Goal: Task Accomplishment & Management: Use online tool/utility

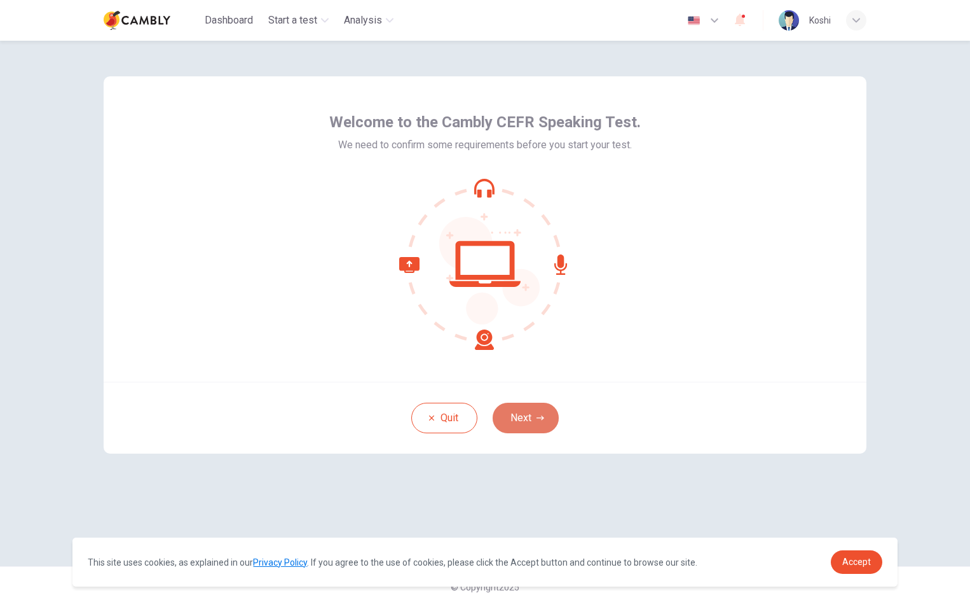
click at [538, 419] on icon "button" at bounding box center [541, 418] width 8 height 8
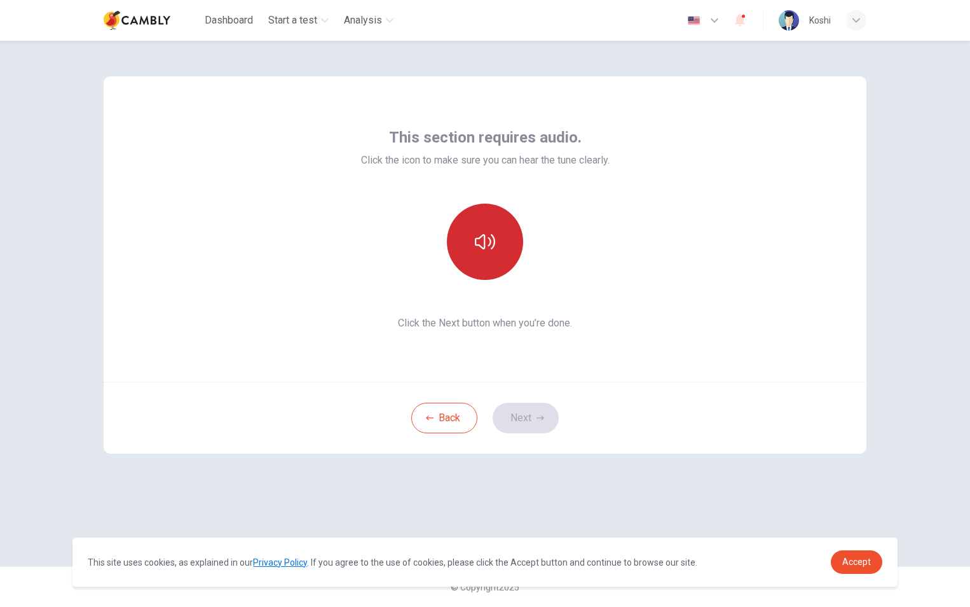
click at [502, 256] on button "button" at bounding box center [485, 241] width 76 height 76
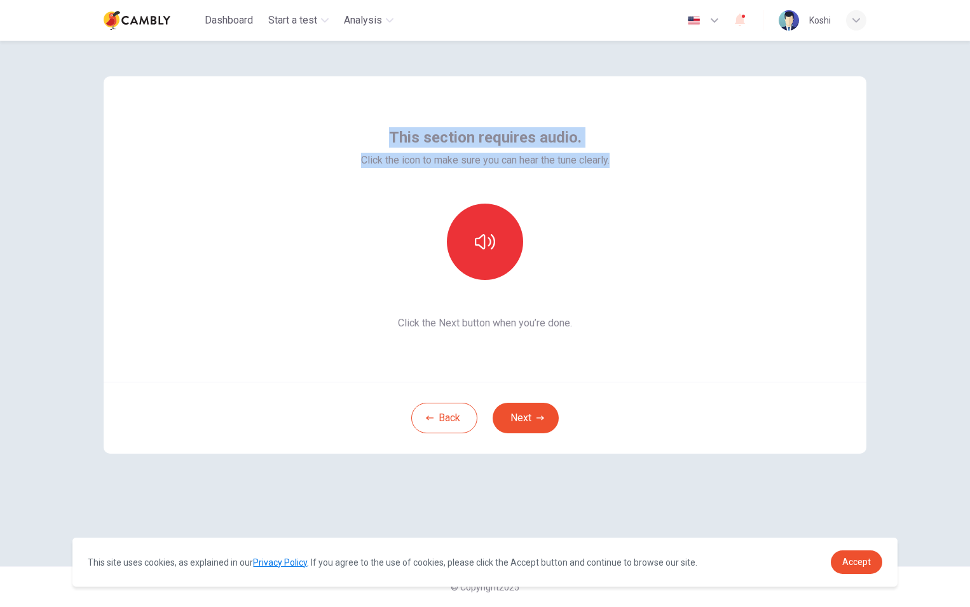
drag, startPoint x: 635, startPoint y: 162, endPoint x: 377, endPoint y: 125, distance: 260.8
click at [377, 125] on div "This section requires audio. Click the icon to make sure you can hear the tune …" at bounding box center [485, 228] width 763 height 305
copy div "This section requires audio. Click the icon to make sure you can hear the tune …"
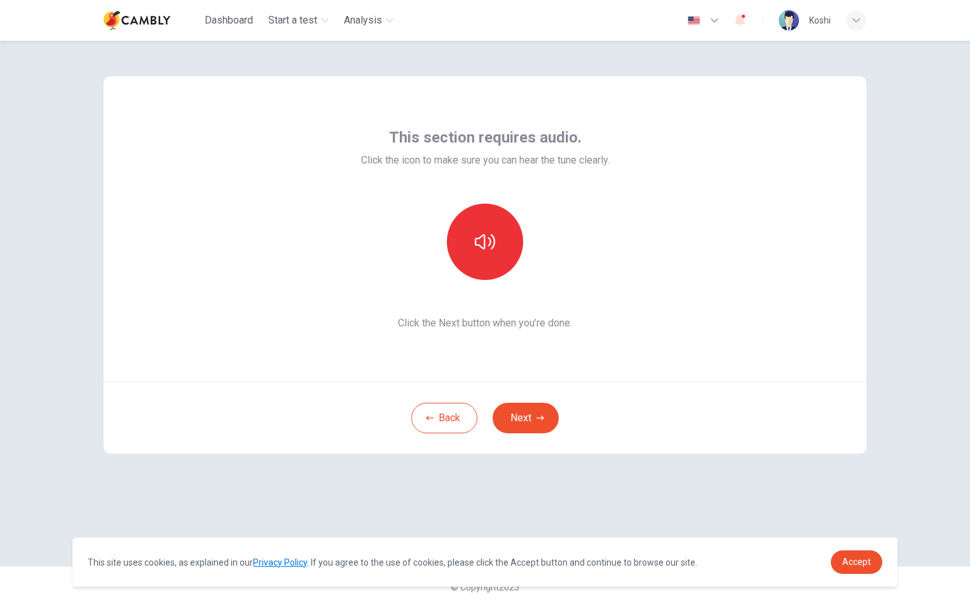
click at [761, 301] on div "This section requires audio. Click the icon to make sure you can hear the tune …" at bounding box center [485, 228] width 763 height 305
click at [507, 245] on button "button" at bounding box center [485, 241] width 76 height 76
click at [535, 415] on button "Next" at bounding box center [526, 417] width 66 height 31
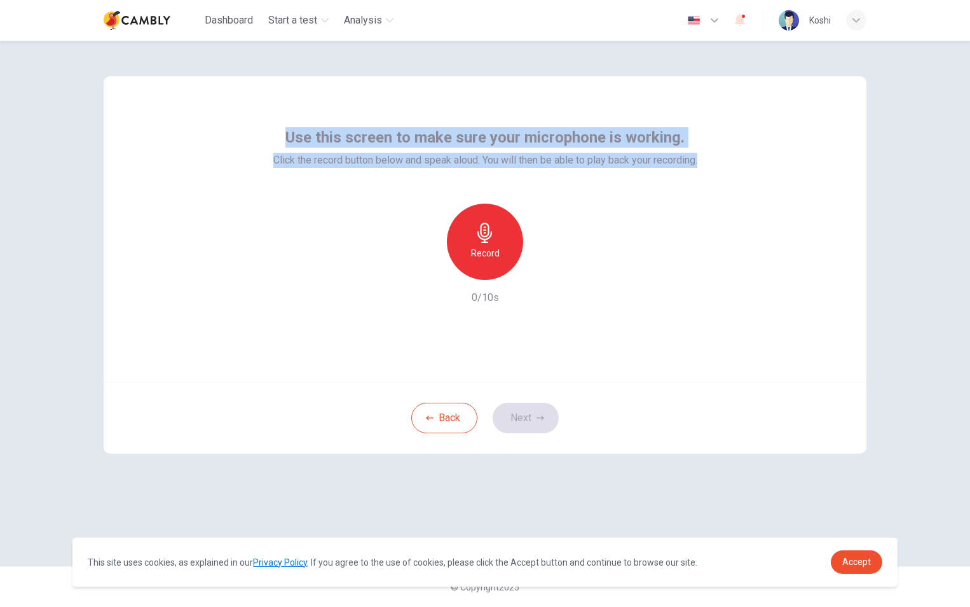
drag, startPoint x: 718, startPoint y: 163, endPoint x: 242, endPoint y: 104, distance: 479.9
click at [242, 104] on div "Use this screen to make sure your microphone is working. Click the record butto…" at bounding box center [485, 228] width 763 height 305
copy div "Use this screen to make sure your microphone is working. Click the record butto…"
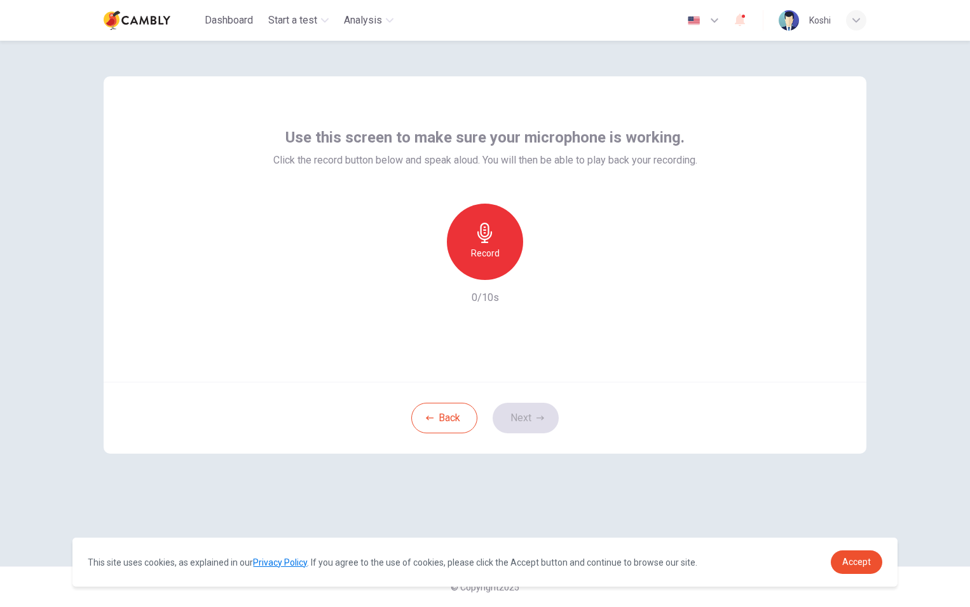
click at [633, 256] on div "Record 0/10s" at bounding box center [485, 254] width 424 height 102
click at [504, 244] on div "Record" at bounding box center [485, 241] width 76 height 76
click at [542, 271] on icon "button" at bounding box center [545, 270] width 6 height 8
click at [535, 416] on button "Next" at bounding box center [526, 417] width 66 height 31
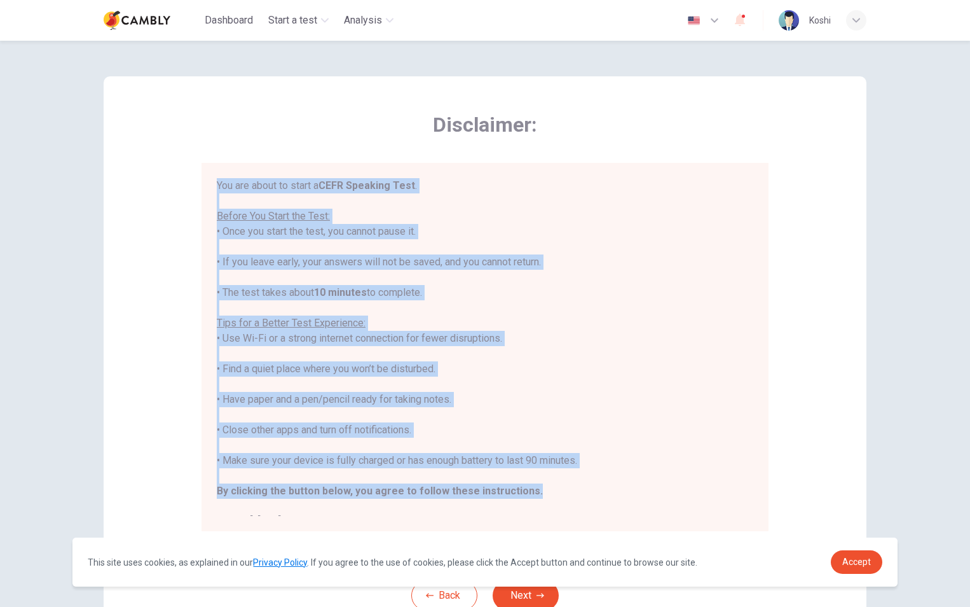
drag, startPoint x: 530, startPoint y: 494, endPoint x: 212, endPoint y: 184, distance: 444.2
click at [212, 184] on div "You are about to start a CEFR Speaking Test . Before You Start the Test: • Once…" at bounding box center [485, 347] width 567 height 368
copy div "You are about to start a CEFR Speaking Test . Before You Start the Test: • Once…"
click at [827, 243] on div "Disclaimer: You are about to start a CEFR Speaking Test . Before You Start the …" at bounding box center [485, 317] width 763 height 483
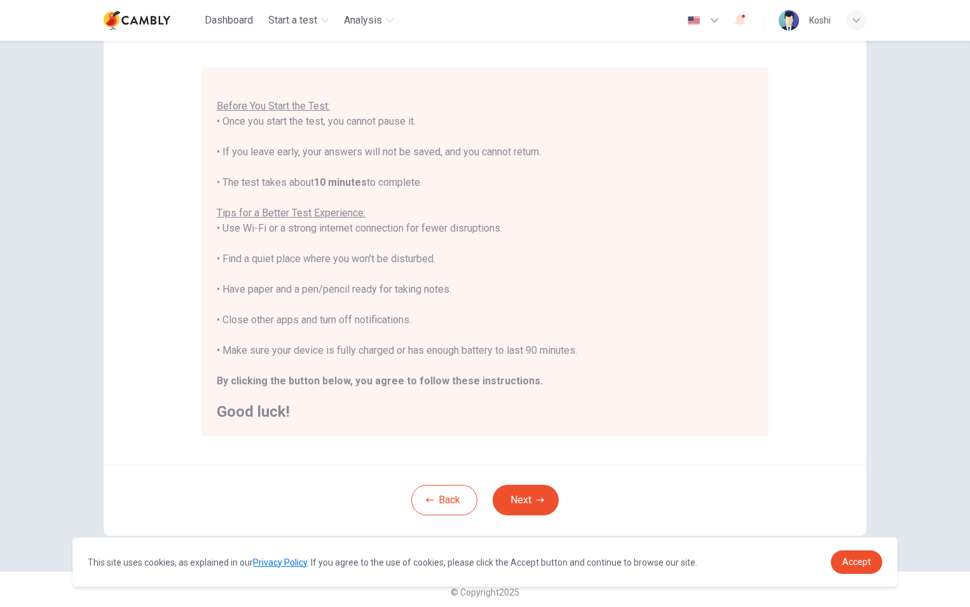
scroll to position [100, 0]
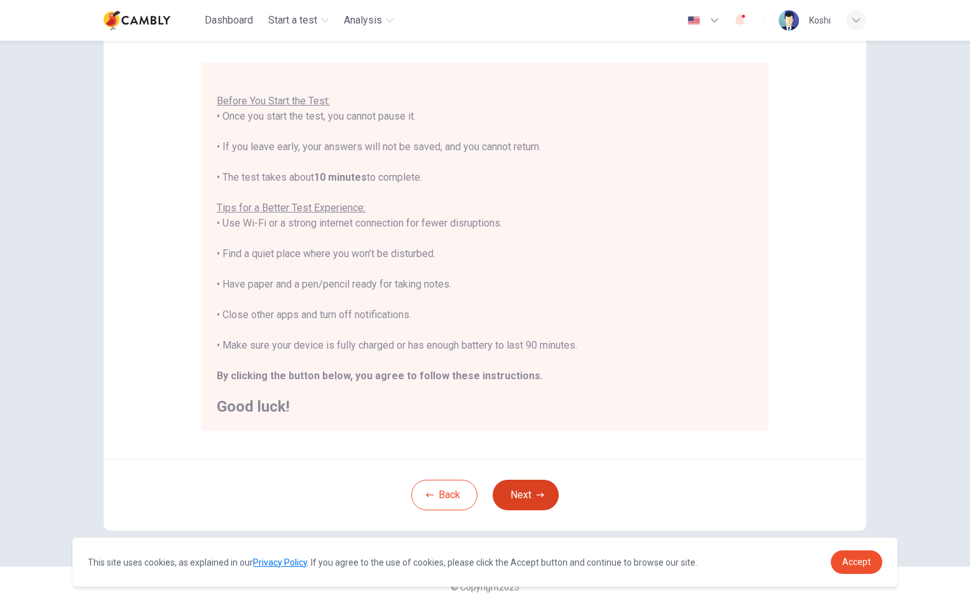
click at [540, 493] on icon "button" at bounding box center [541, 495] width 8 height 8
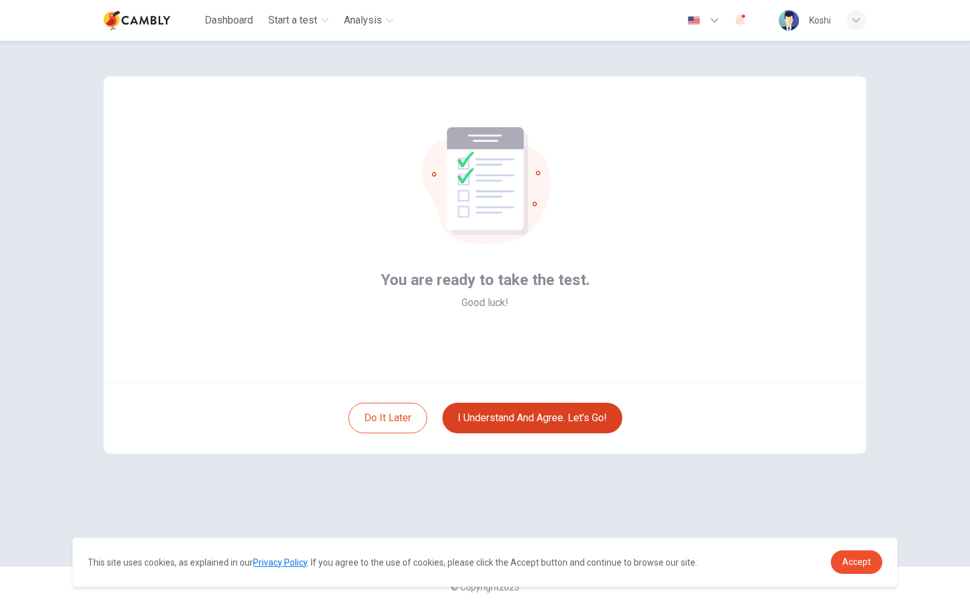
scroll to position [0, 0]
click at [574, 415] on button "I understand and agree. Let’s go!" at bounding box center [533, 417] width 180 height 31
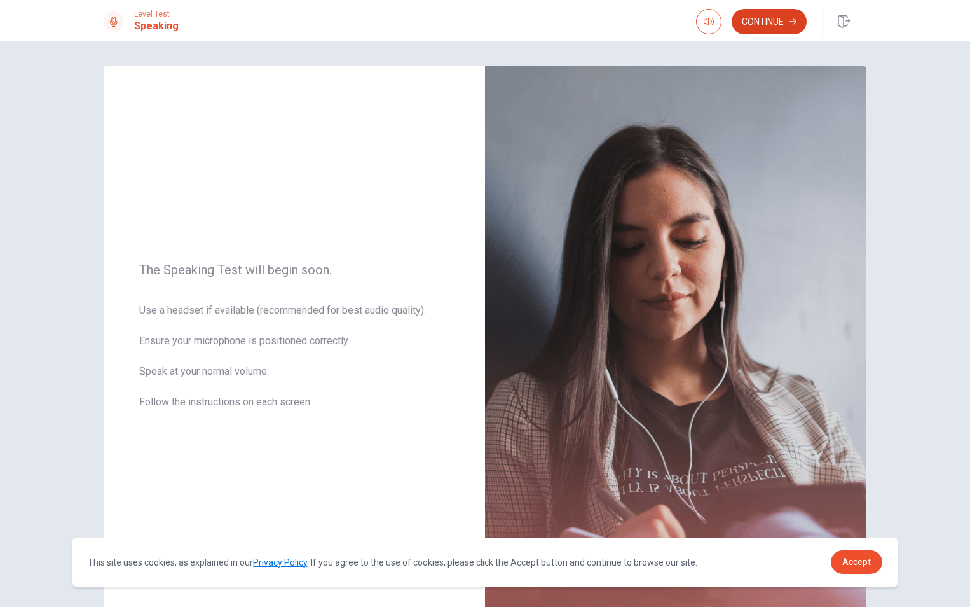
click at [775, 24] on button "Continue" at bounding box center [769, 21] width 75 height 25
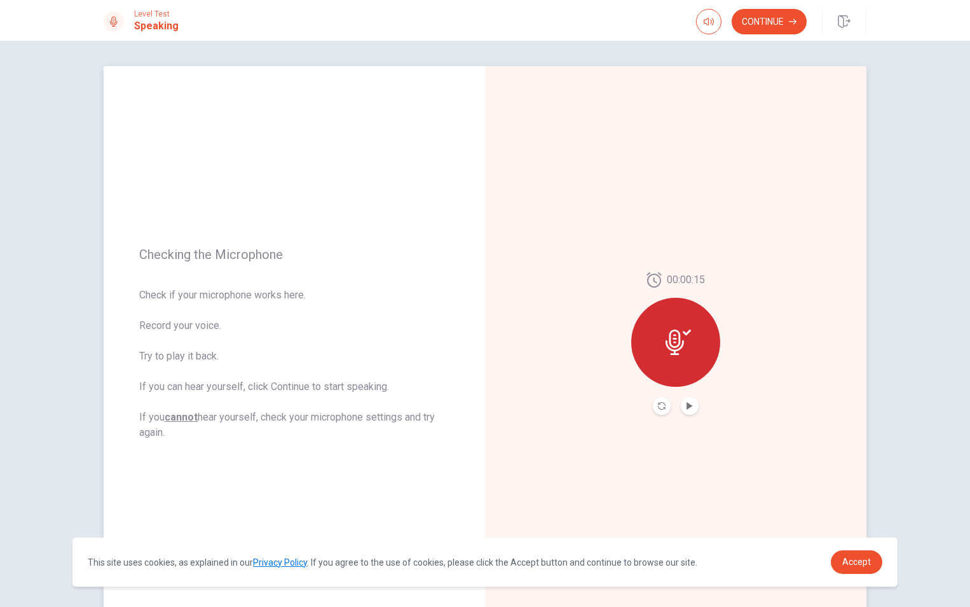
drag, startPoint x: 223, startPoint y: 444, endPoint x: 125, endPoint y: 288, distance: 184.5
click at [125, 304] on div "Checking the Microphone Check if your microphone works here. Record your voice.…" at bounding box center [294, 343] width 381 height 554
drag, startPoint x: 126, startPoint y: 249, endPoint x: 214, endPoint y: 352, distance: 134.8
click at [214, 352] on div "Checking the Microphone Check if your microphone works here. Record your voice.…" at bounding box center [294, 343] width 381 height 554
drag, startPoint x: 288, startPoint y: 254, endPoint x: 177, endPoint y: 258, distance: 111.4
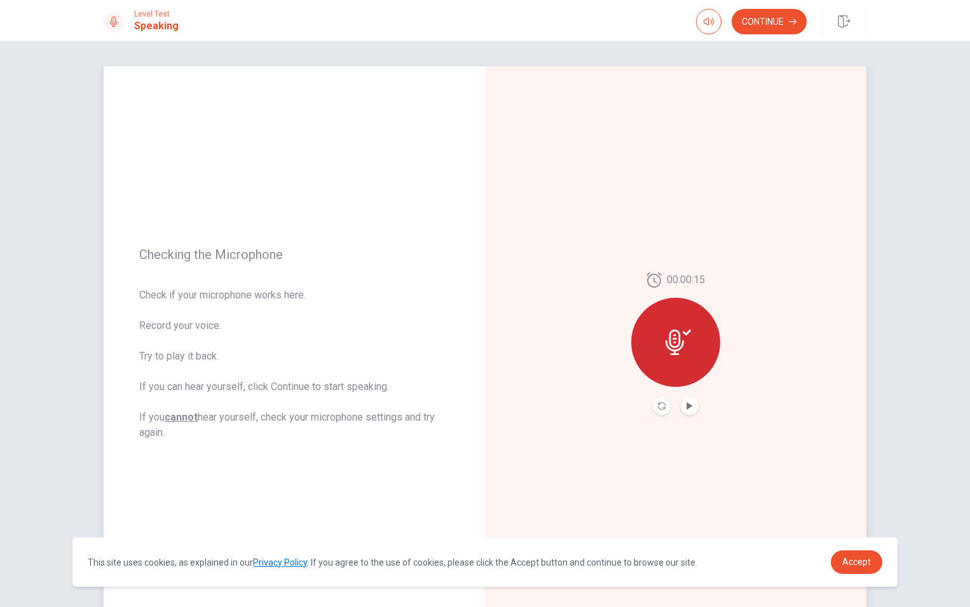
click at [177, 258] on span "Checking the Microphone" at bounding box center [294, 254] width 310 height 15
click at [681, 352] on icon at bounding box center [678, 341] width 25 height 25
click at [686, 409] on icon "Play Audio" at bounding box center [690, 406] width 8 height 8
click at [686, 409] on icon "Pause Audio" at bounding box center [690, 406] width 8 height 8
click at [670, 333] on icon at bounding box center [678, 341] width 25 height 25
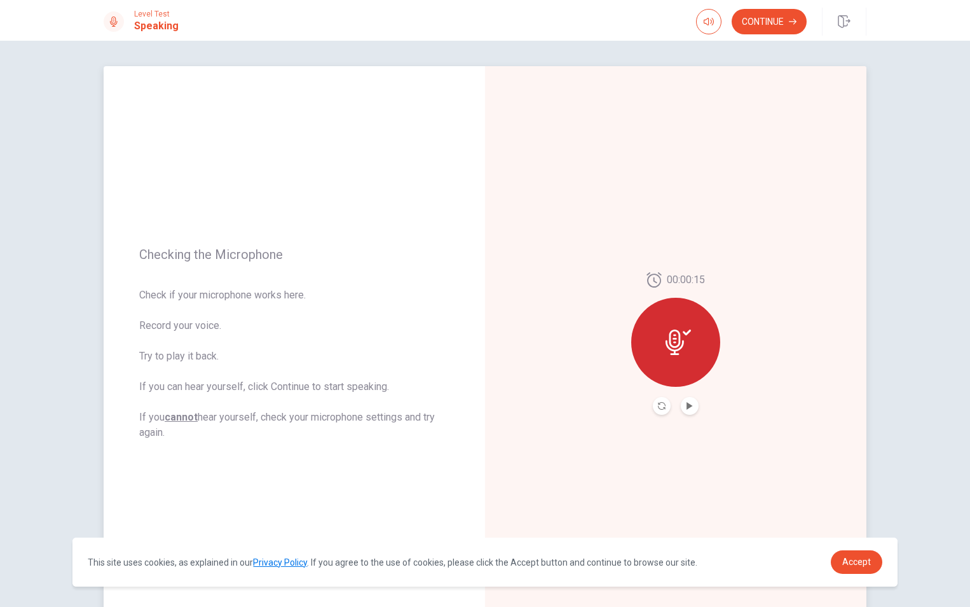
click at [675, 278] on span "00:00:15" at bounding box center [686, 279] width 38 height 15
click at [660, 407] on icon "Record Again" at bounding box center [662, 406] width 8 height 8
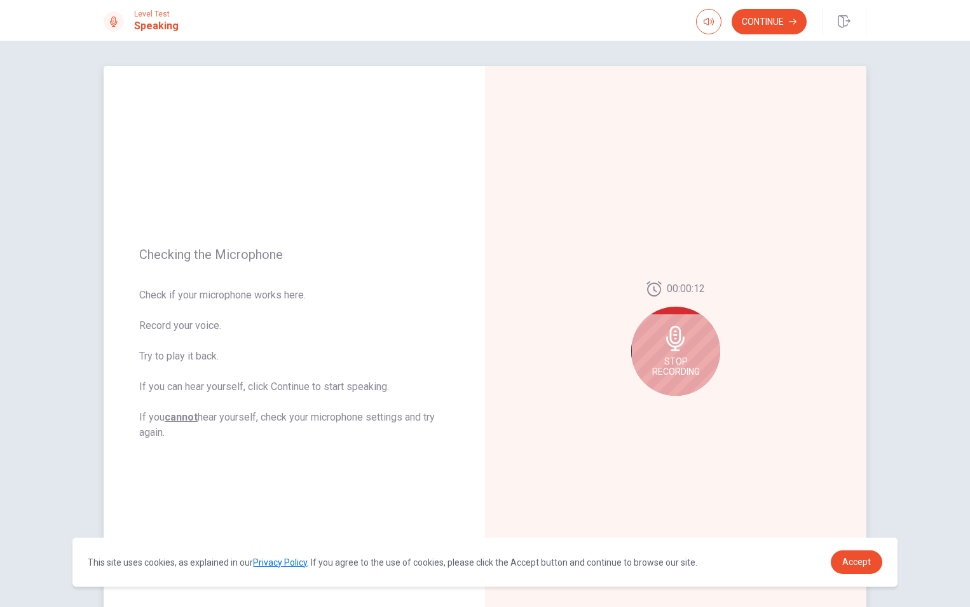
click at [666, 381] on div "Stop Recording" at bounding box center [675, 350] width 89 height 89
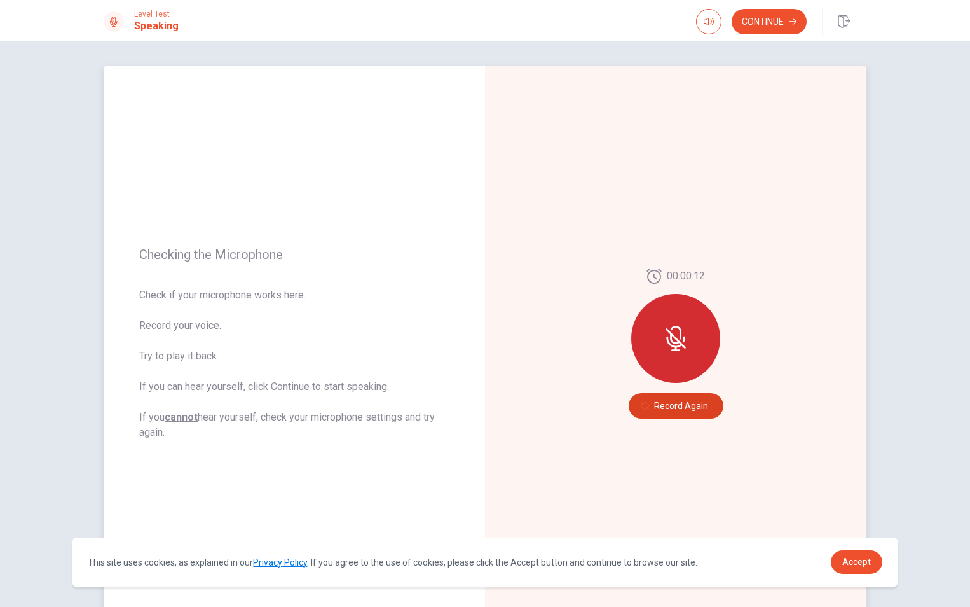
click at [642, 406] on icon "button" at bounding box center [646, 406] width 8 height 8
click at [687, 406] on icon "Play Audio" at bounding box center [690, 406] width 6 height 8
click at [793, 288] on div "00:00:15" at bounding box center [675, 343] width 381 height 554
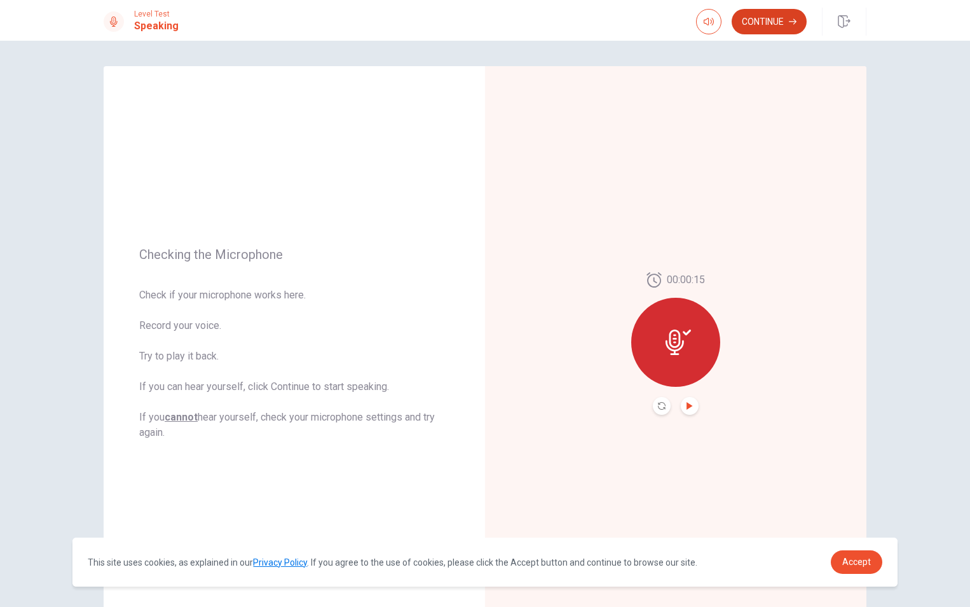
click at [757, 30] on button "Continue" at bounding box center [769, 21] width 75 height 25
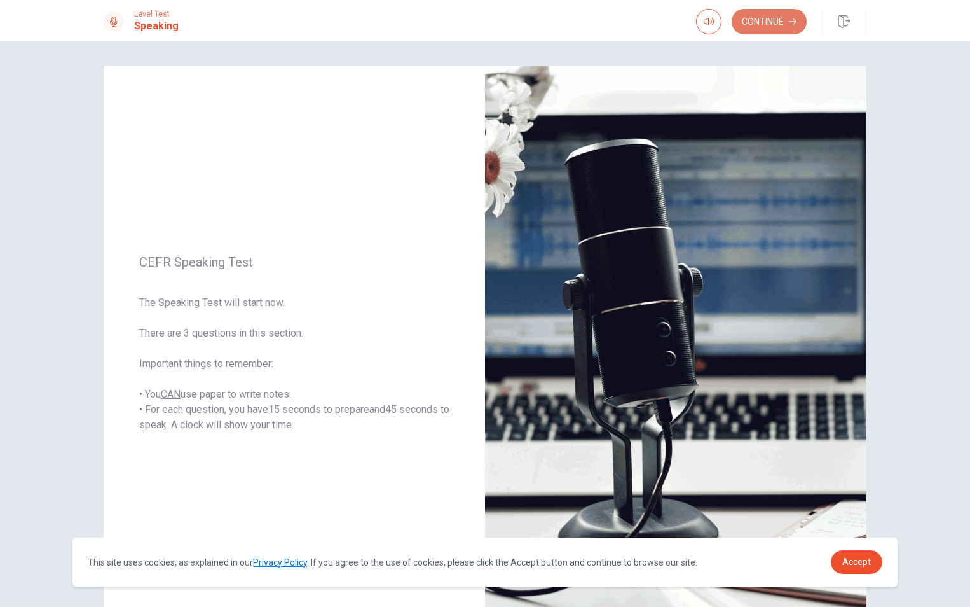
click at [765, 29] on button "Continue" at bounding box center [769, 21] width 75 height 25
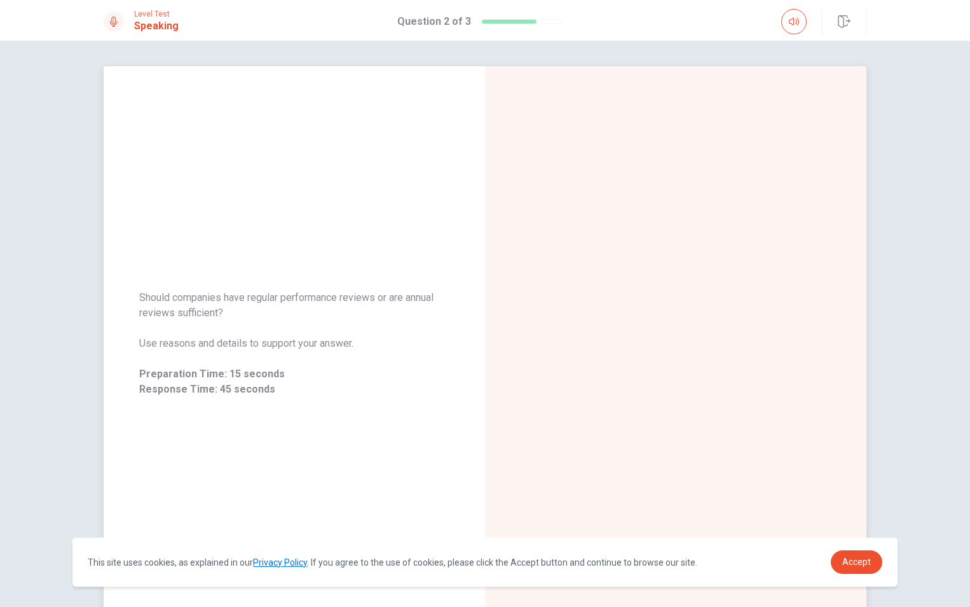
drag, startPoint x: 371, startPoint y: 343, endPoint x: 139, endPoint y: 312, distance: 234.1
click at [142, 315] on div "Should companies have regular performance reviews or are annual reviews suffici…" at bounding box center [294, 343] width 310 height 107
drag, startPoint x: 138, startPoint y: 295, endPoint x: 219, endPoint y: 320, distance: 84.5
click at [219, 320] on span "Should companies have regular performance reviews or are annual reviews suffici…" at bounding box center [294, 305] width 310 height 31
